Goal: Information Seeking & Learning: Find specific page/section

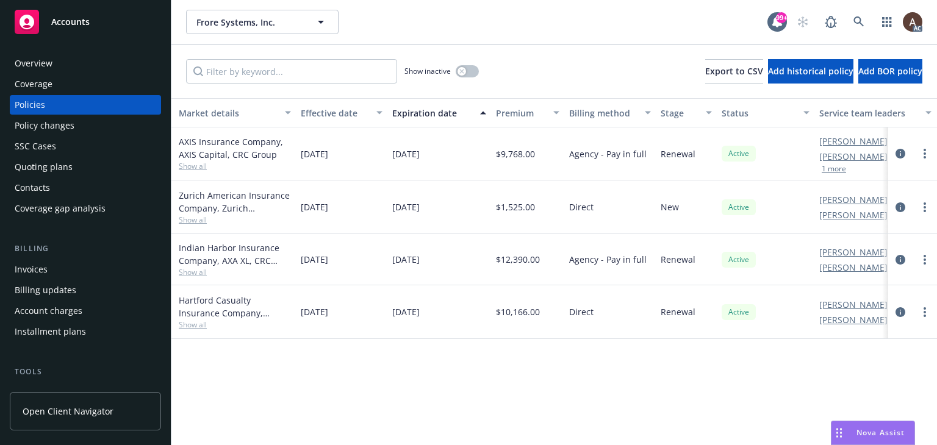
scroll to position [0, 412]
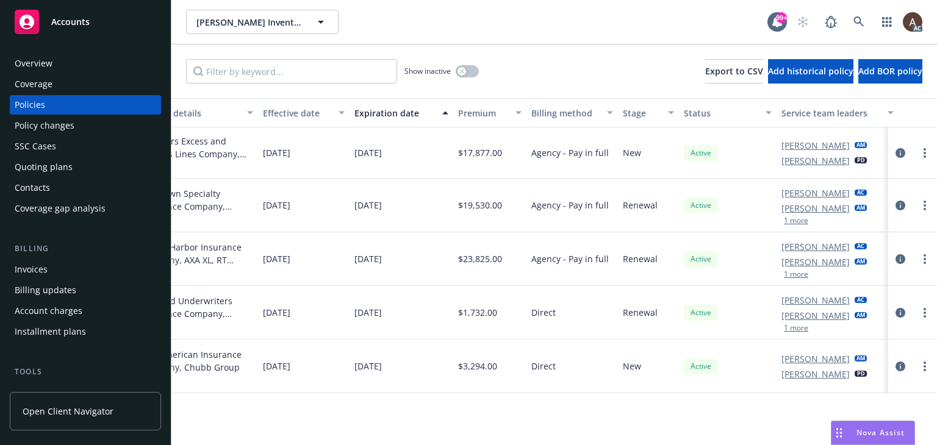
scroll to position [0, 412]
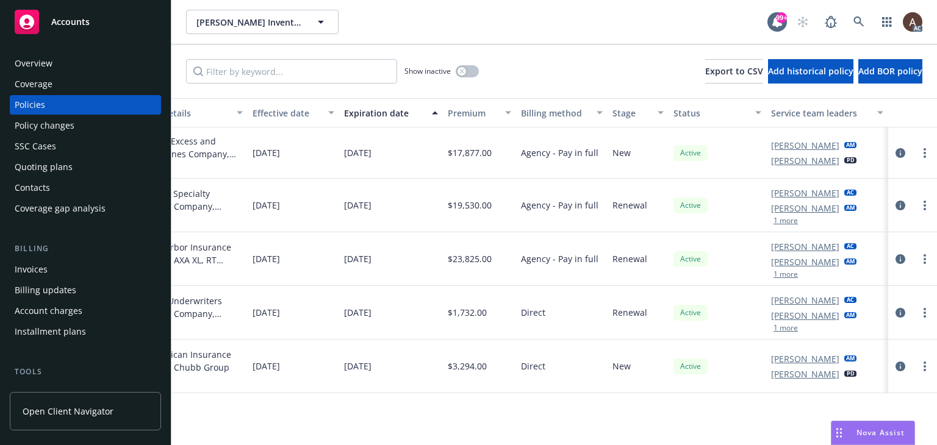
click at [93, 125] on div "Policy changes" at bounding box center [86, 126] width 142 height 20
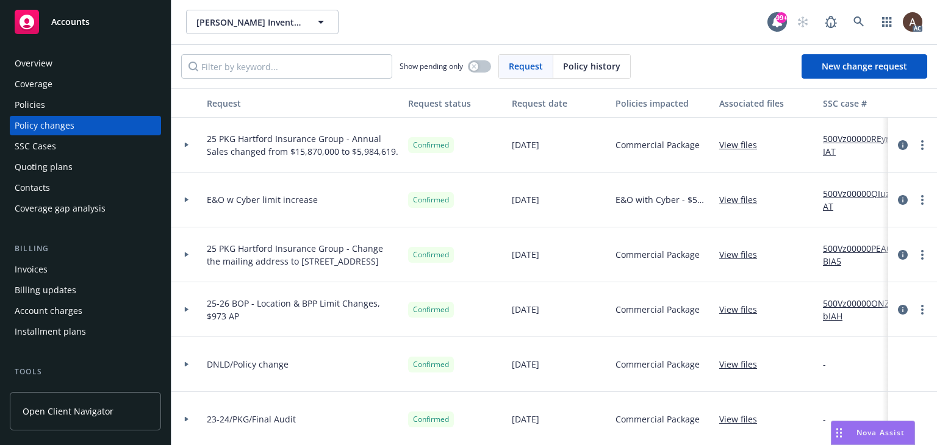
click at [183, 143] on div at bounding box center [186, 145] width 21 height 4
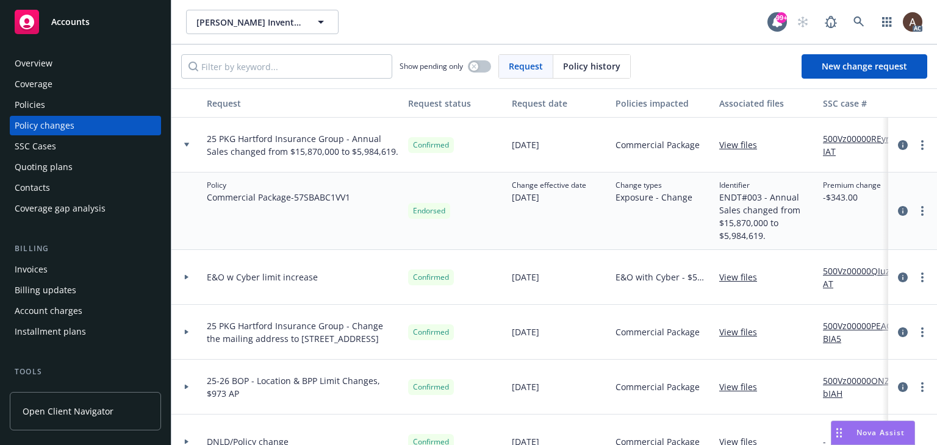
click at [85, 106] on div "Policies" at bounding box center [86, 105] width 142 height 20
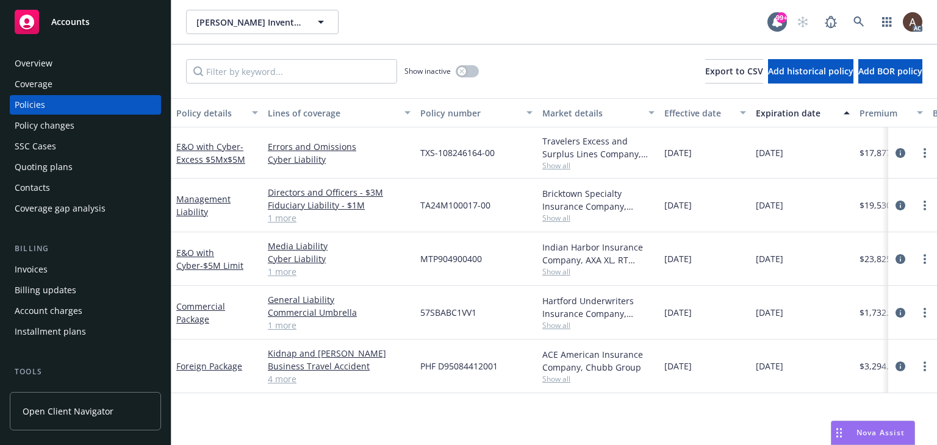
scroll to position [0, 412]
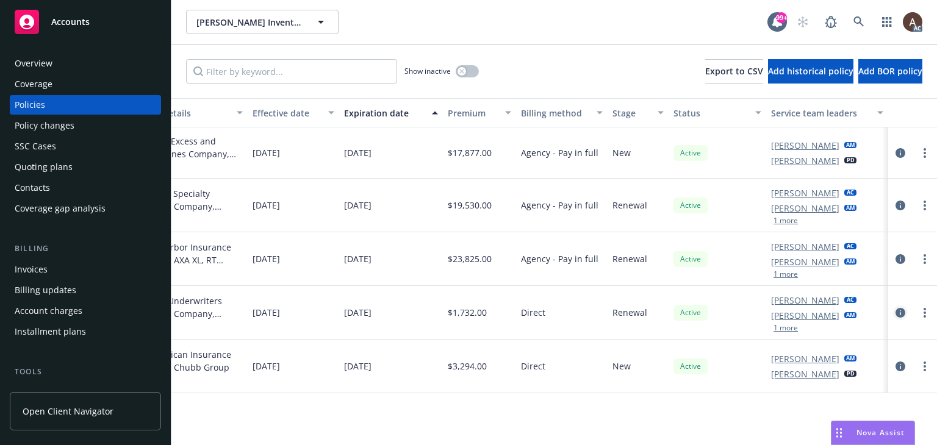
click at [901, 314] on icon "circleInformation" at bounding box center [901, 313] width 10 height 10
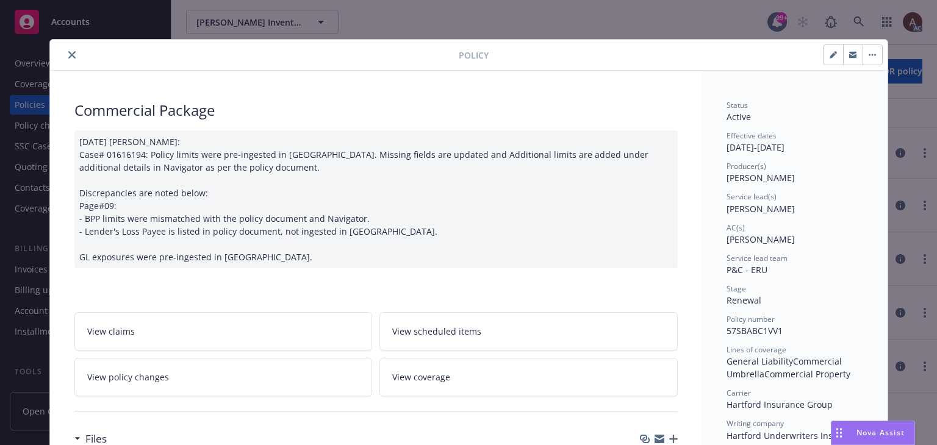
click at [68, 52] on icon "close" at bounding box center [71, 54] width 7 height 7
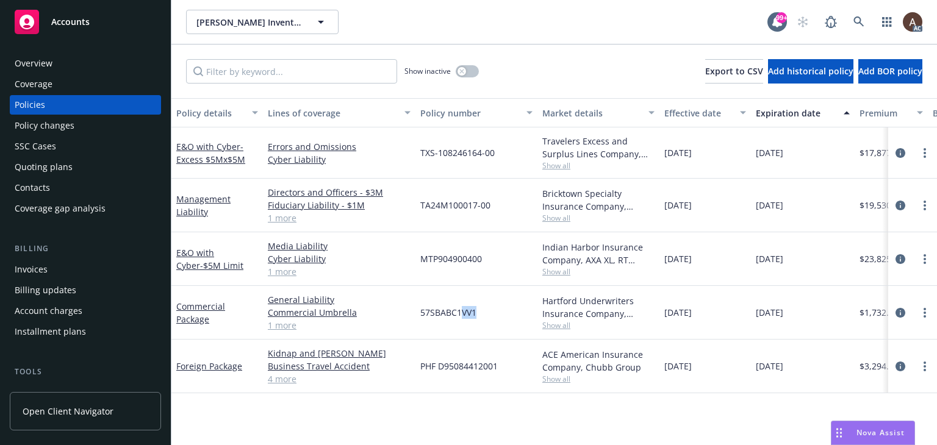
drag, startPoint x: 462, startPoint y: 310, endPoint x: 475, endPoint y: 314, distance: 13.5
click at [475, 314] on span "57SBABC1VV1" at bounding box center [448, 312] width 56 height 13
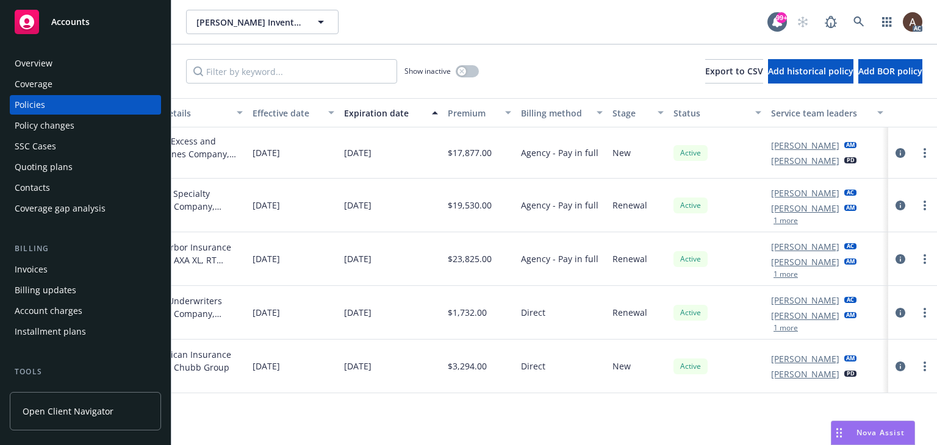
drag, startPoint x: 759, startPoint y: 315, endPoint x: 834, endPoint y: 321, distance: 75.3
click at [834, 321] on div "Commercial Package General Liability Commercial Umbrella Commercial Property 1 …" at bounding box center [349, 313] width 1178 height 54
click at [740, 325] on div "Active" at bounding box center [718, 313] width 98 height 54
click at [714, 409] on div "Policy details Lines of coverage Policy number Market details Effective date Ex…" at bounding box center [554, 271] width 766 height 347
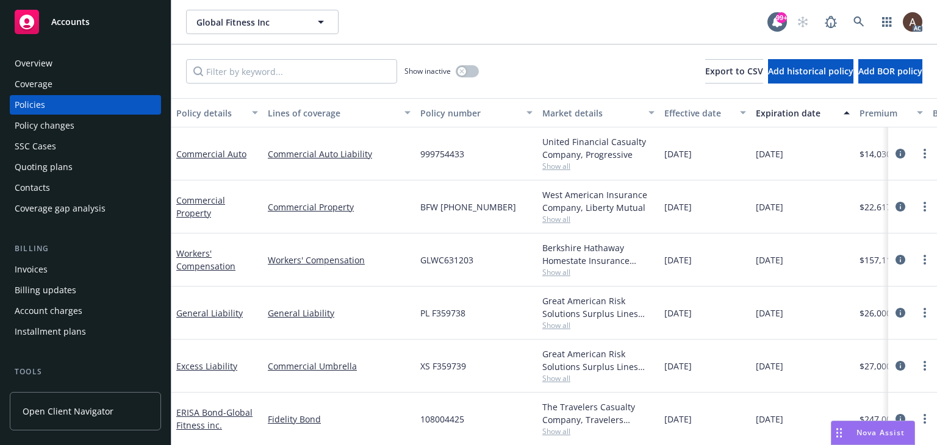
scroll to position [9, 0]
click at [293, 74] on input "Filter by keyword..." at bounding box center [291, 71] width 211 height 24
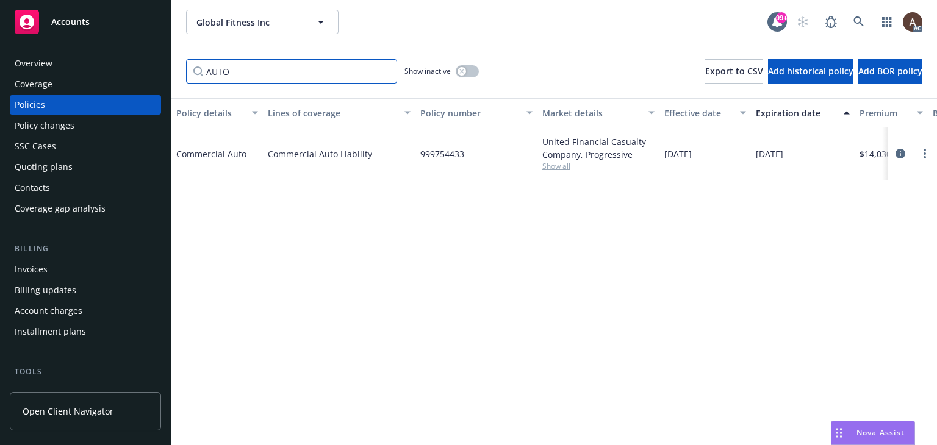
scroll to position [0, 412]
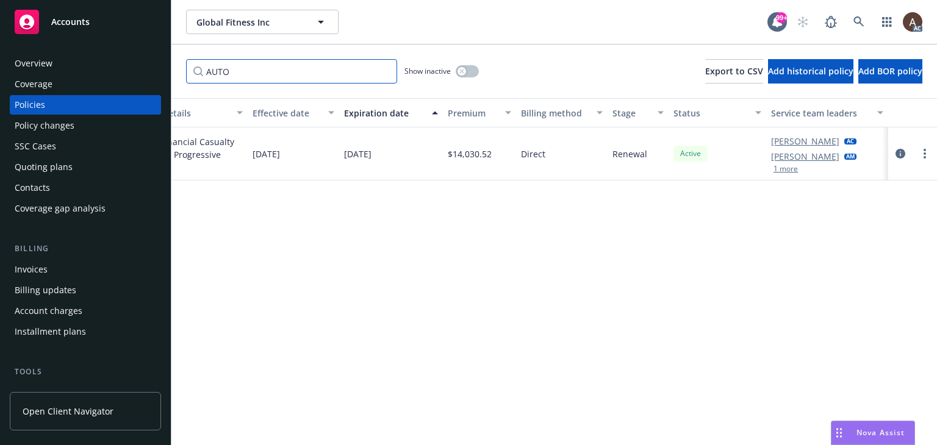
type input "AUTO"
